Goal: Task Accomplishment & Management: Complete application form

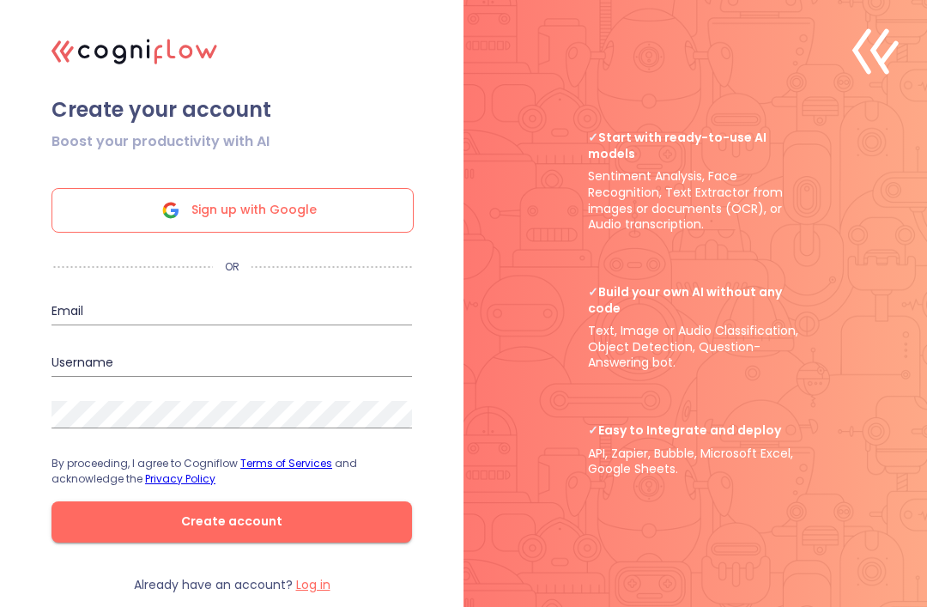
click at [149, 229] on div "Sign up with Google" at bounding box center [233, 210] width 362 height 45
click at [185, 208] on div "Sign up with Google" at bounding box center [232, 205] width 361 height 55
click at [191, 231] on icon at bounding box center [170, 210] width 41 height 41
click at [210, 543] on button "Create account" at bounding box center [232, 521] width 361 height 41
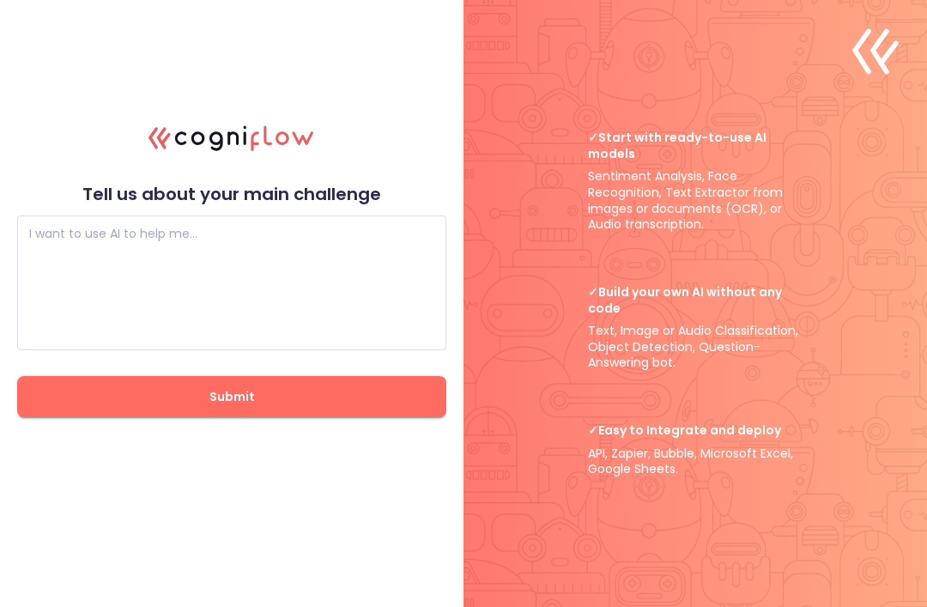
click at [126, 404] on button "Submit" at bounding box center [231, 396] width 429 height 41
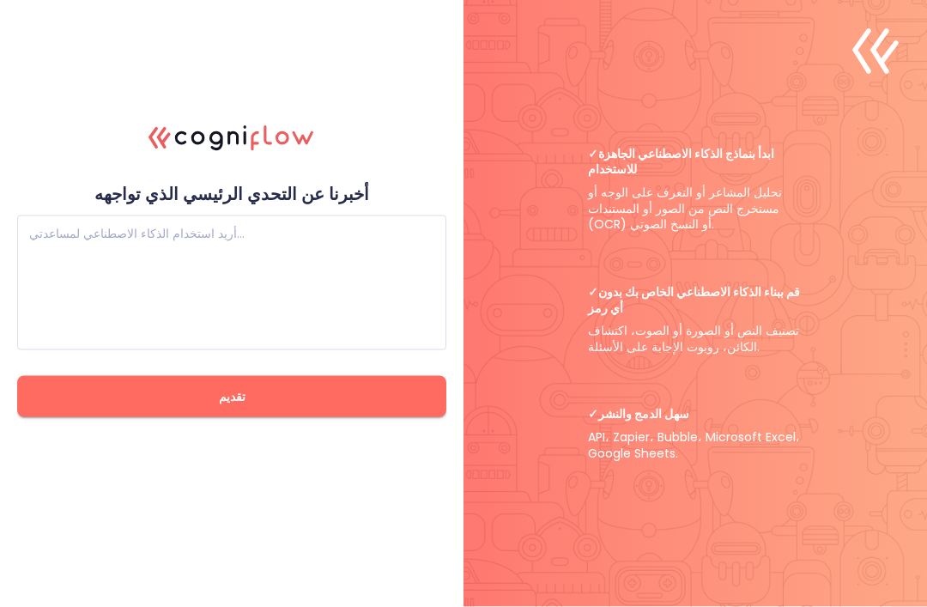
scroll to position [55, 0]
click at [167, 263] on textarea at bounding box center [231, 283] width 405 height 103
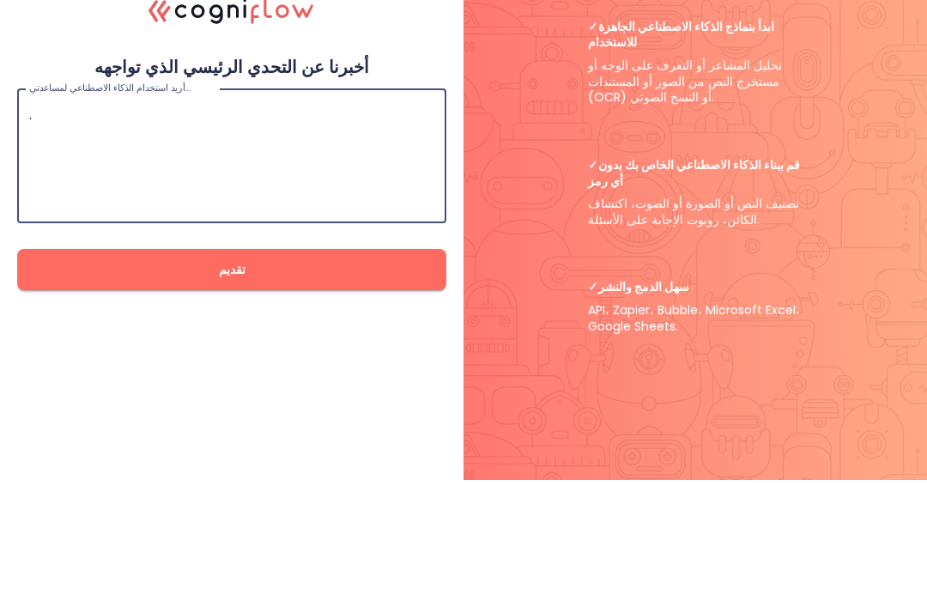
scroll to position [0, 0]
